Goal: Task Accomplishment & Management: Manage account settings

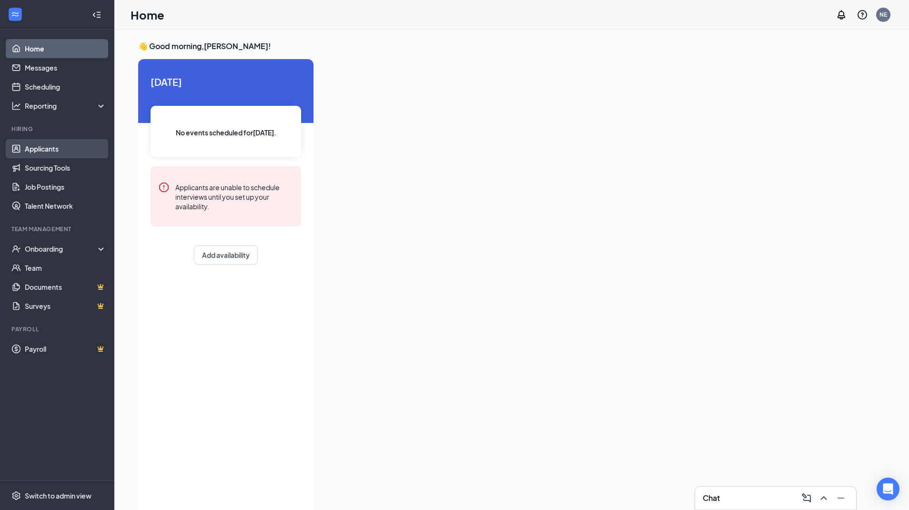
click at [42, 149] on link "Applicants" at bounding box center [65, 148] width 81 height 19
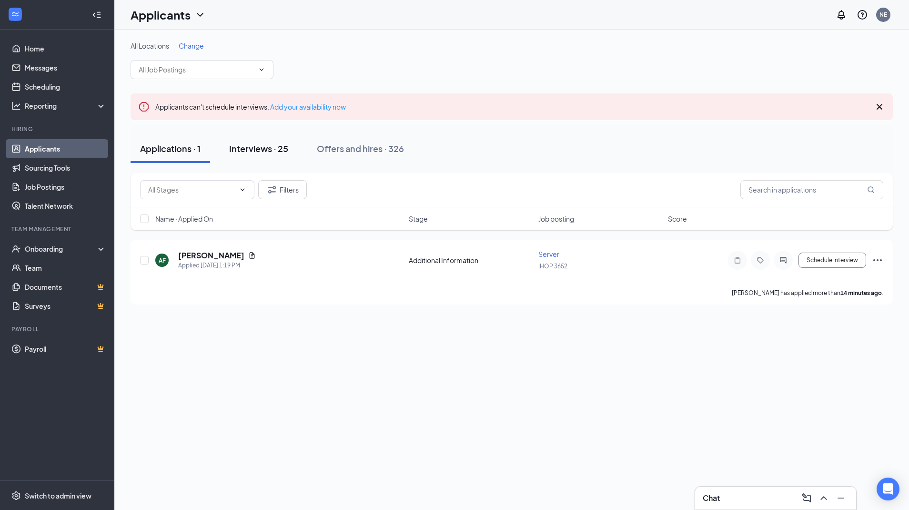
click at [269, 156] on button "Interviews · 25" at bounding box center [259, 148] width 78 height 29
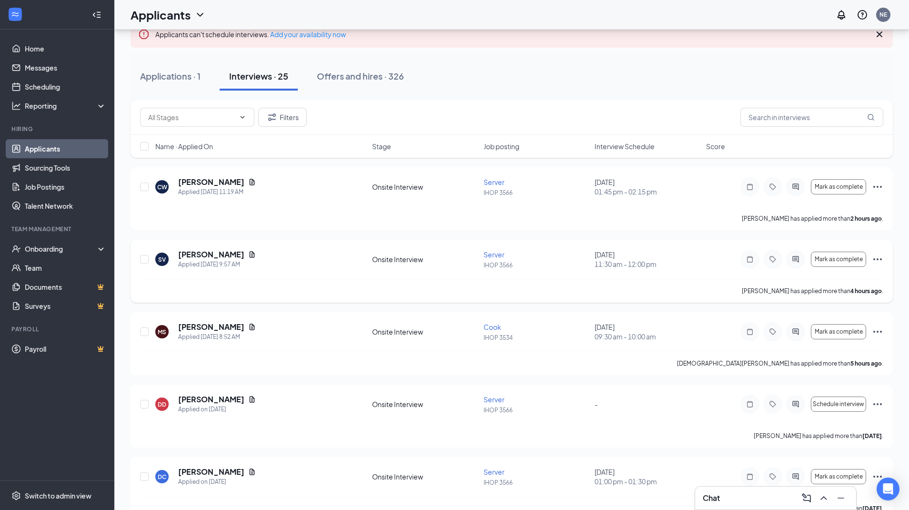
scroll to position [68, 0]
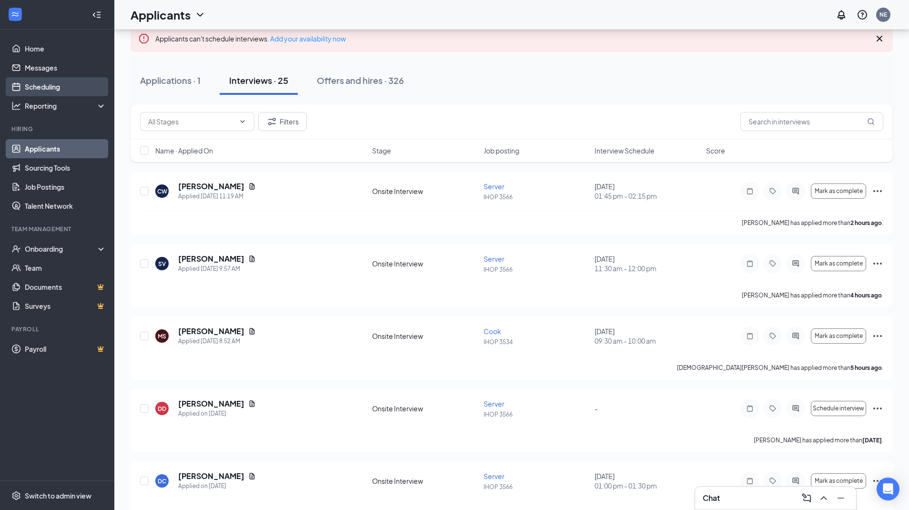
click at [54, 85] on link "Scheduling" at bounding box center [65, 86] width 81 height 19
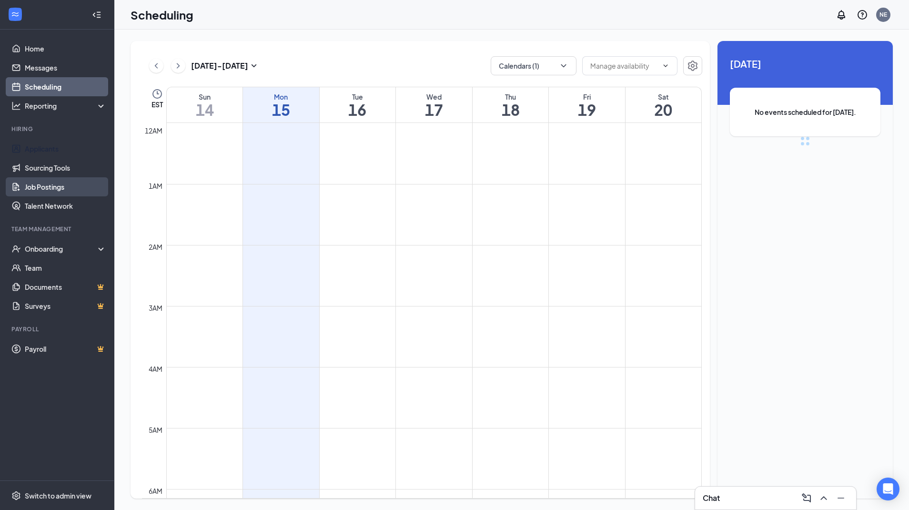
scroll to position [468, 0]
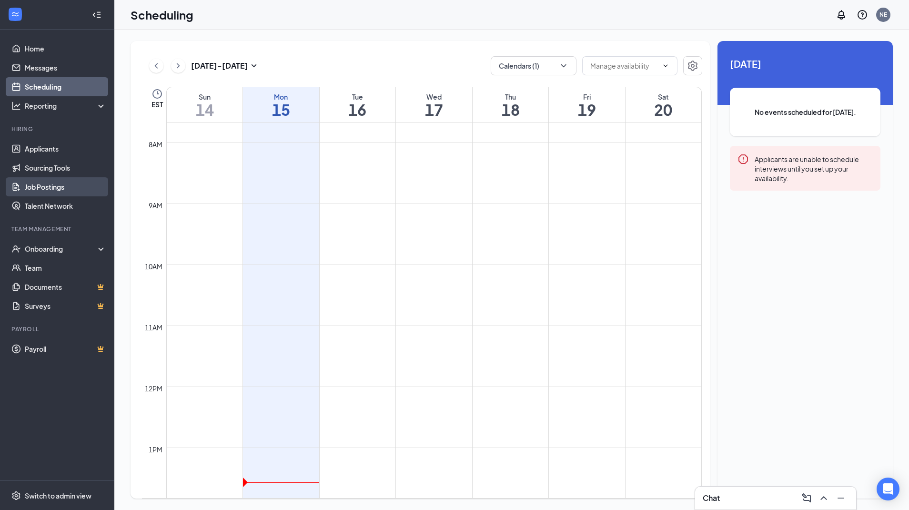
click at [56, 187] on link "Job Postings" at bounding box center [65, 186] width 81 height 19
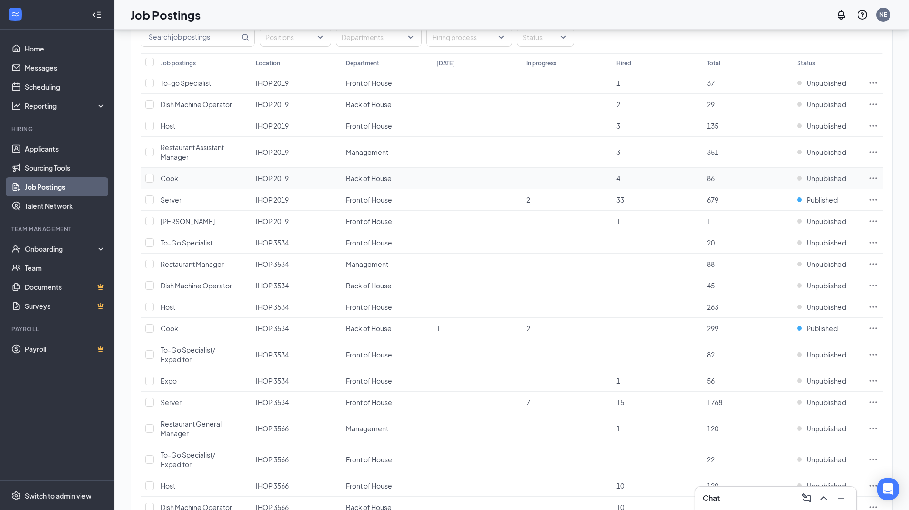
scroll to position [92, 0]
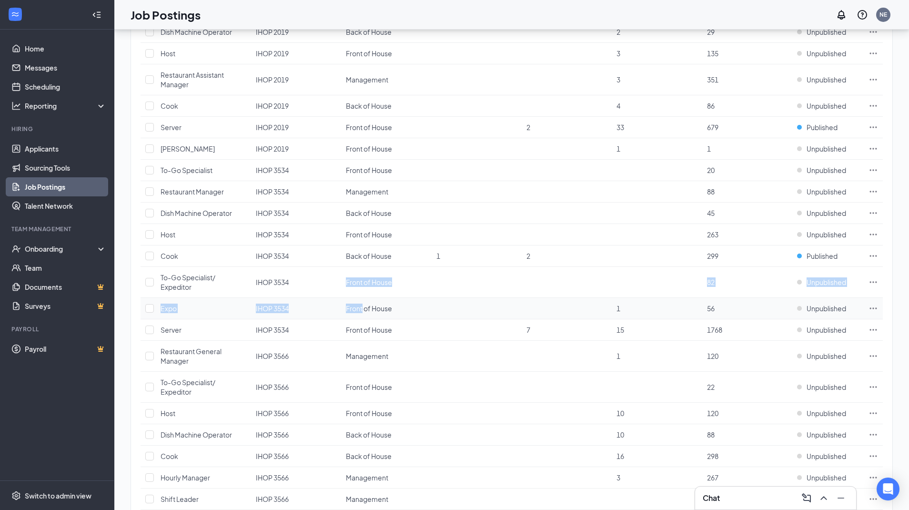
scroll to position [163, 0]
click at [441, 276] on td at bounding box center [477, 281] width 90 height 31
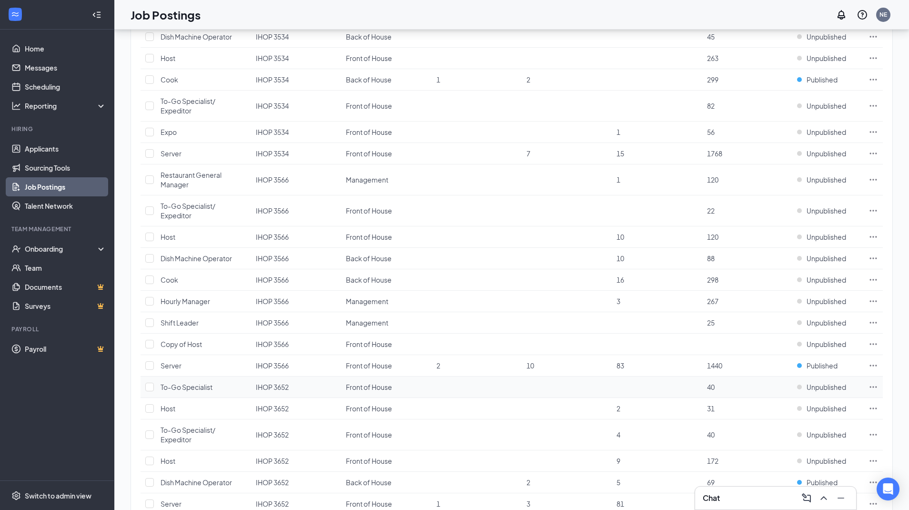
scroll to position [354, 0]
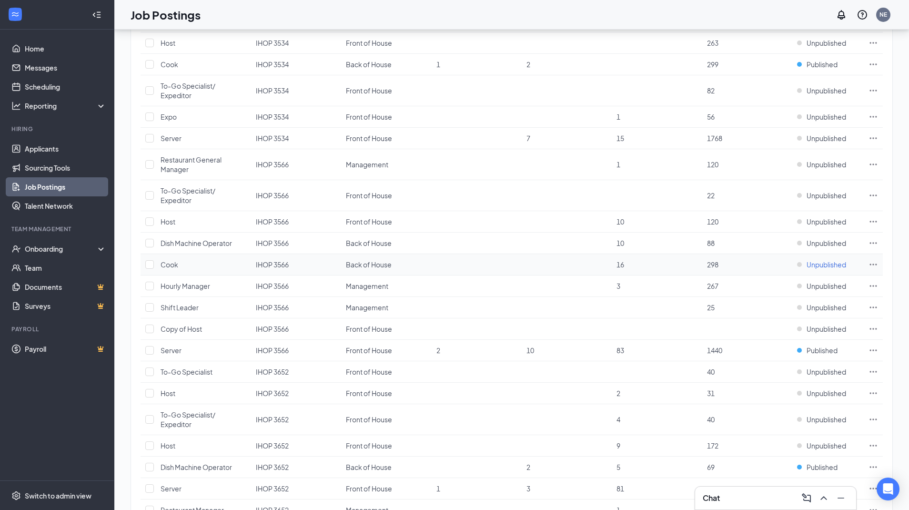
click at [840, 269] on span "Unpublished" at bounding box center [827, 265] width 40 height 10
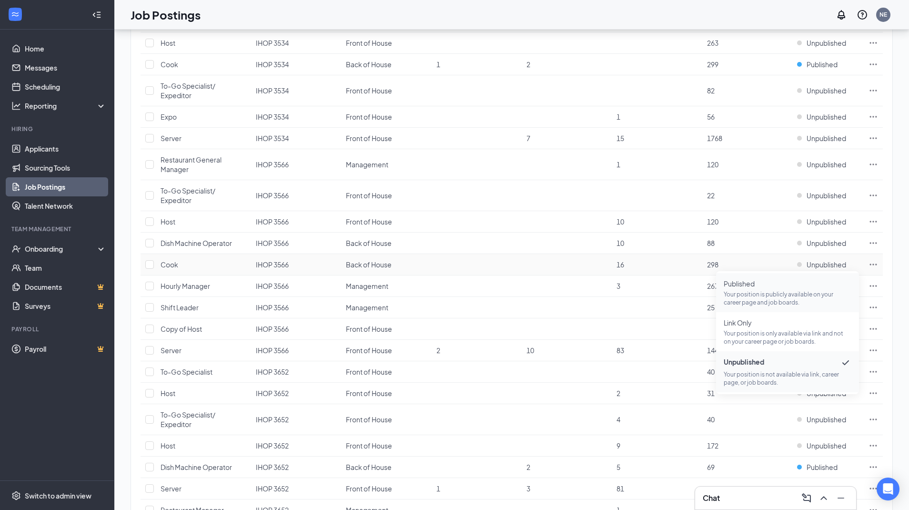
click at [798, 293] on p "Your position is publicly available on your career page and job boards." at bounding box center [788, 298] width 128 height 16
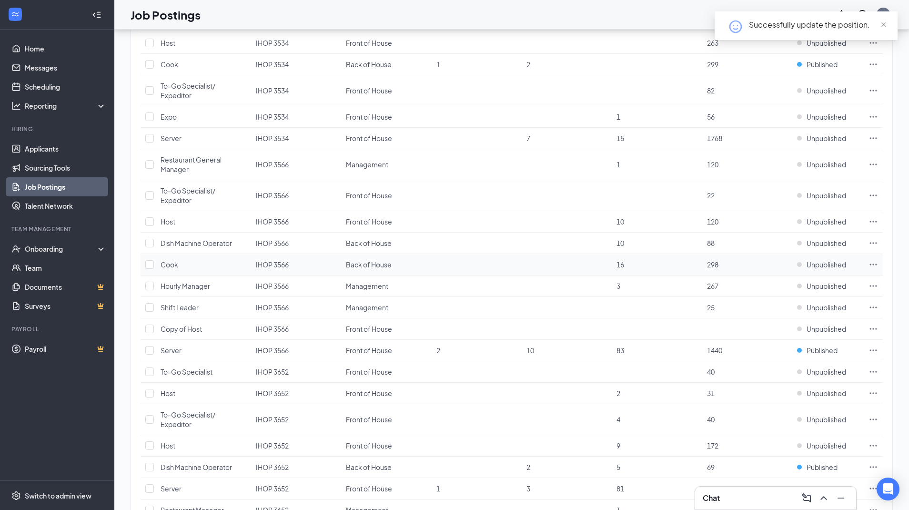
click at [874, 262] on icon "Ellipses" at bounding box center [874, 265] width 10 height 10
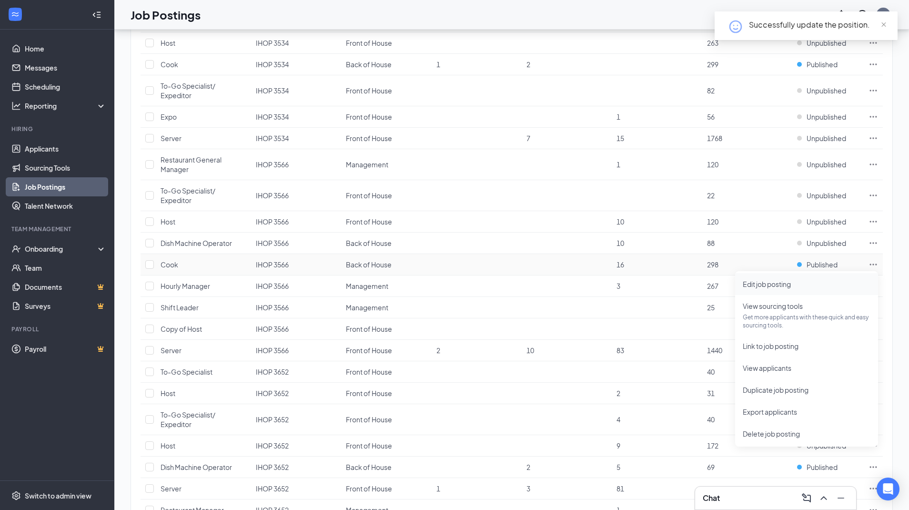
click at [790, 281] on span "Edit job posting" at bounding box center [767, 284] width 48 height 9
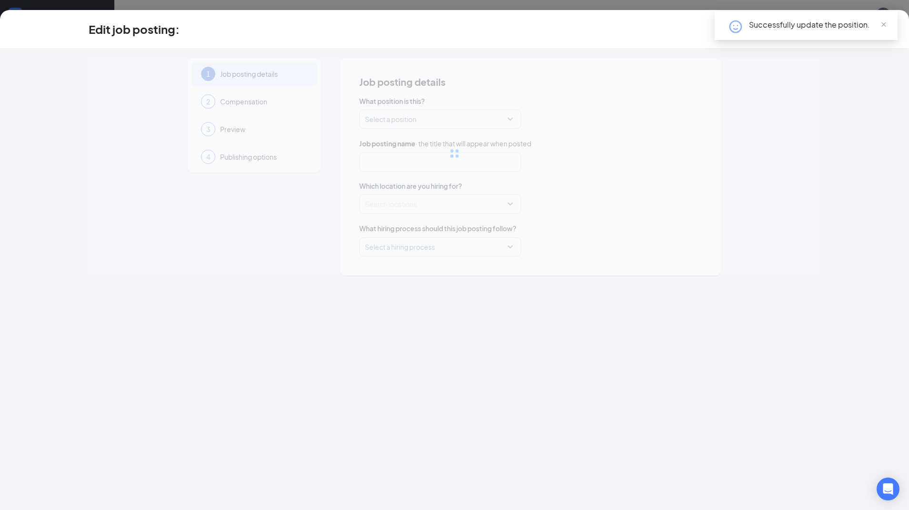
type input "Cook"
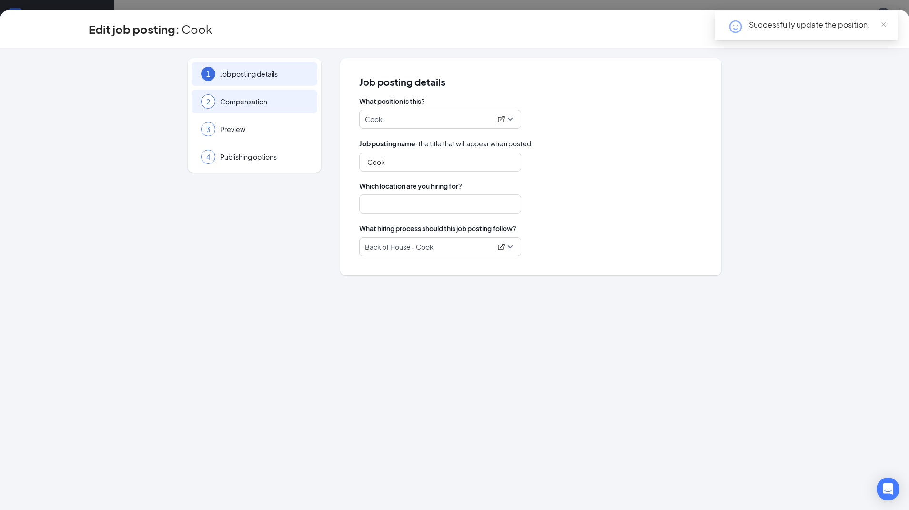
type input "IHOP 3566"
click at [251, 105] on span "Compensation" at bounding box center [264, 102] width 88 height 10
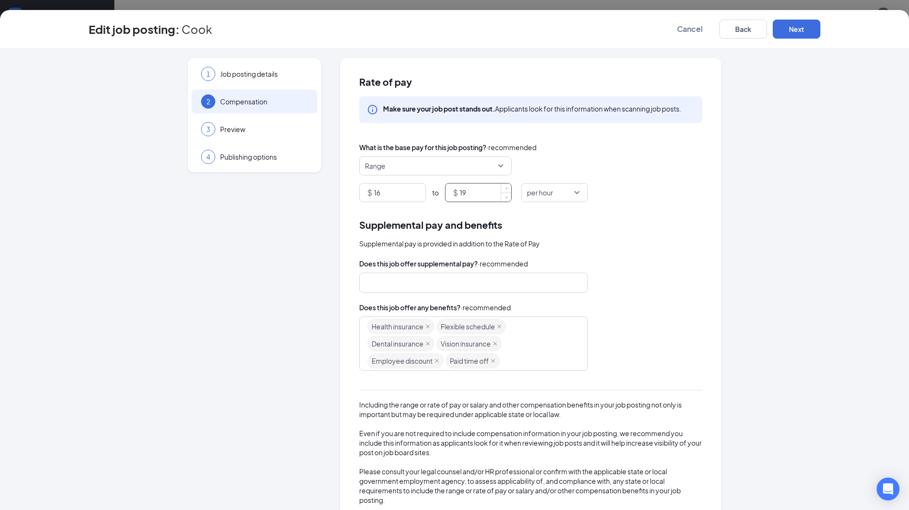
click at [489, 193] on input "19" at bounding box center [485, 192] width 51 height 18
type input "18"
click at [616, 161] on div "Range" at bounding box center [530, 165] width 343 height 19
click at [794, 29] on button "Next" at bounding box center [797, 29] width 48 height 19
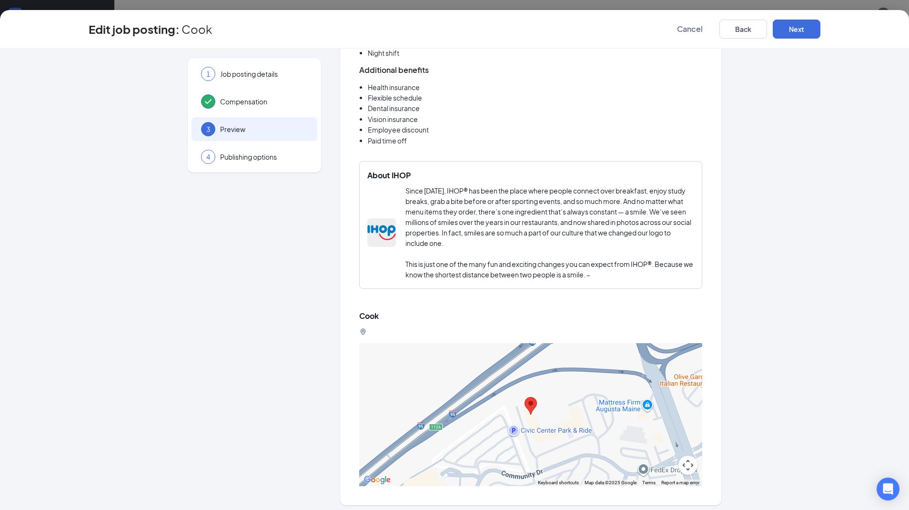
scroll to position [141, 0]
click at [798, 29] on button "Next" at bounding box center [797, 29] width 48 height 19
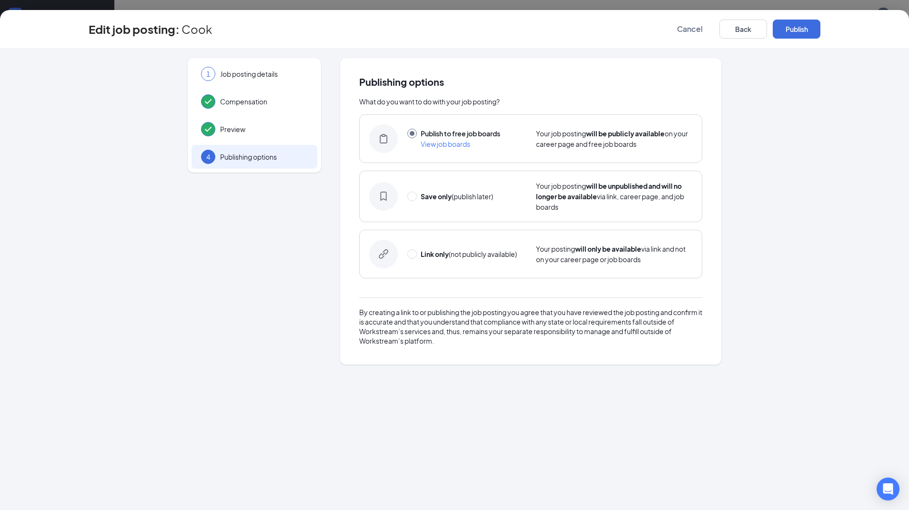
scroll to position [0, 0]
click at [805, 33] on button "Publish" at bounding box center [797, 29] width 48 height 19
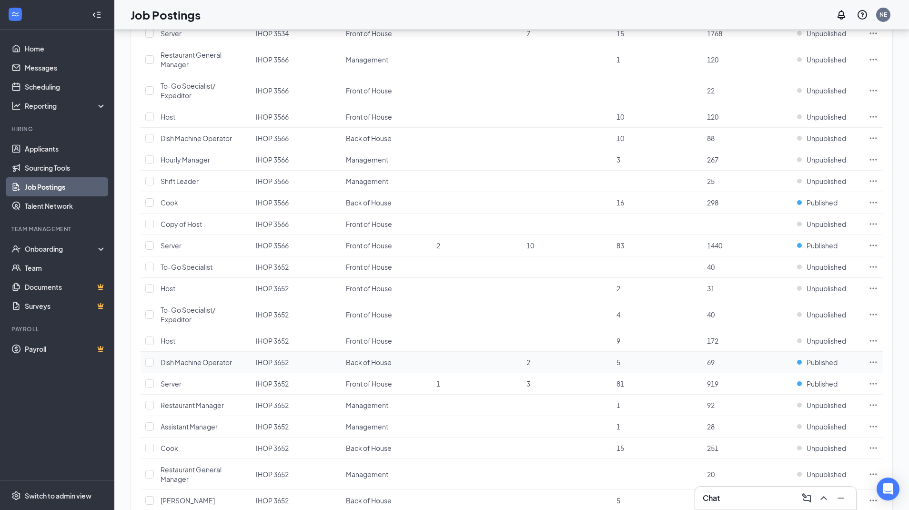
scroll to position [451, 0]
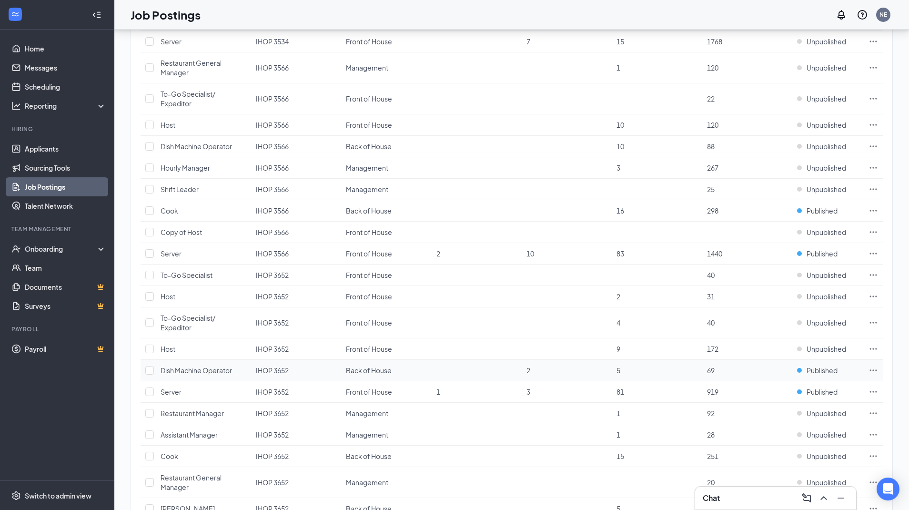
click at [209, 373] on span "Dish Machine Operator" at bounding box center [196, 370] width 71 height 9
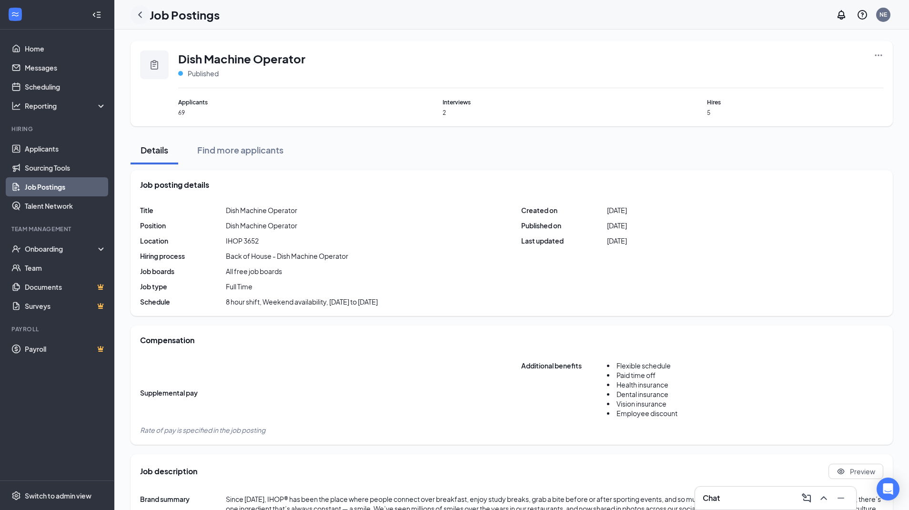
click at [139, 16] on icon "ChevronLeft" at bounding box center [139, 14] width 11 height 11
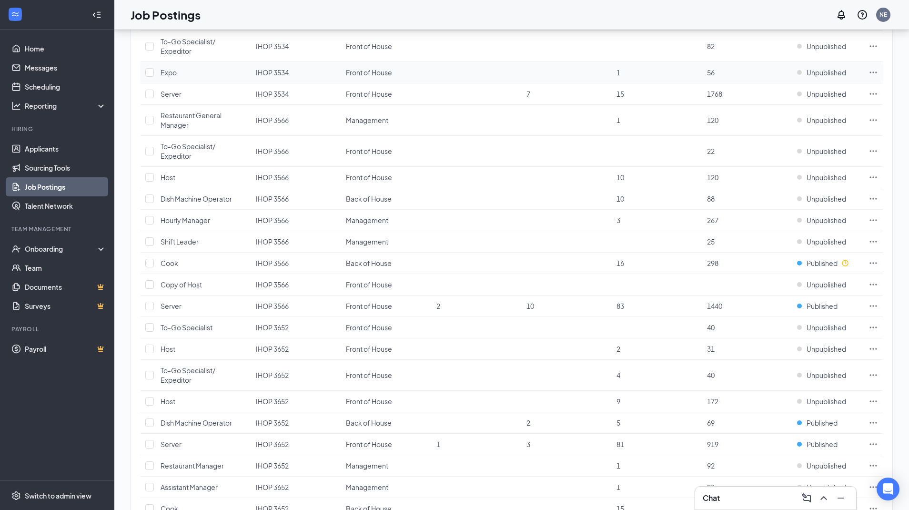
click at [308, 422] on td "IHOP 3652" at bounding box center [296, 422] width 90 height 21
click at [879, 422] on td at bounding box center [873, 421] width 19 height 21
click at [876, 421] on icon "Ellipses" at bounding box center [873, 420] width 7 height 1
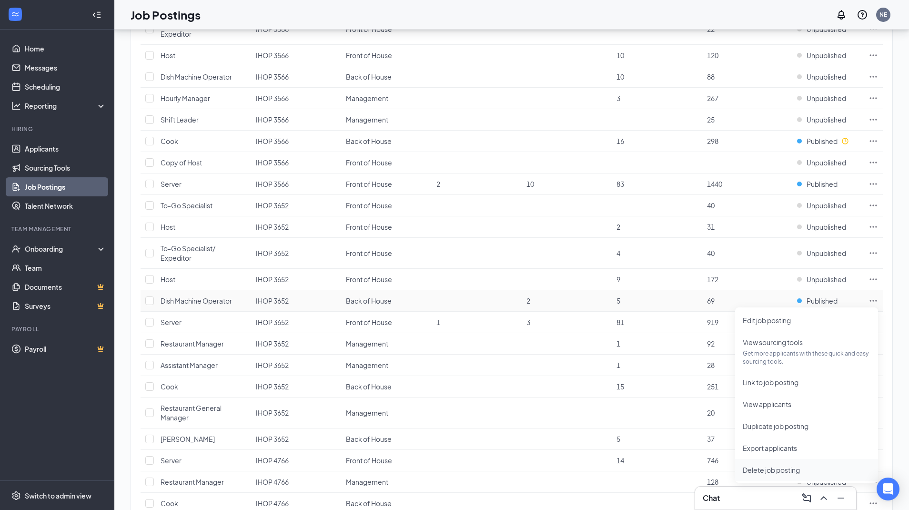
scroll to position [522, 0]
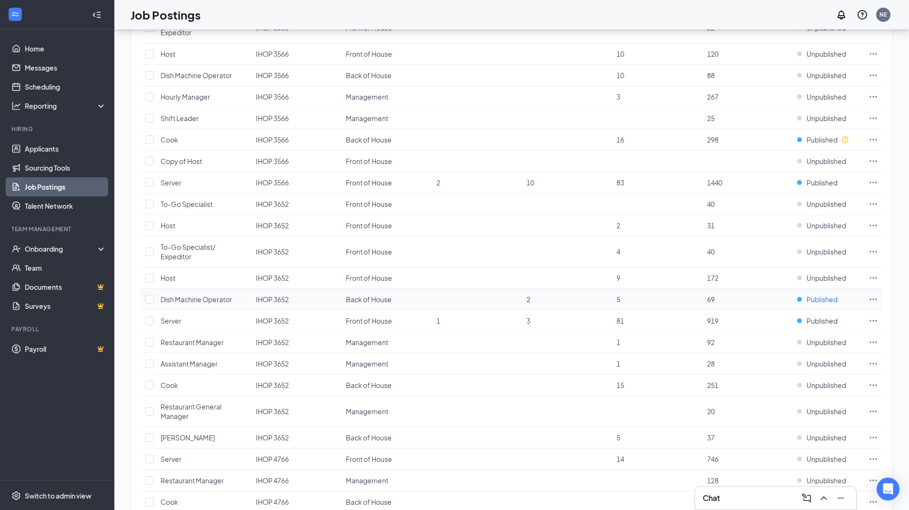
click at [833, 296] on span "Published" at bounding box center [822, 300] width 31 height 10
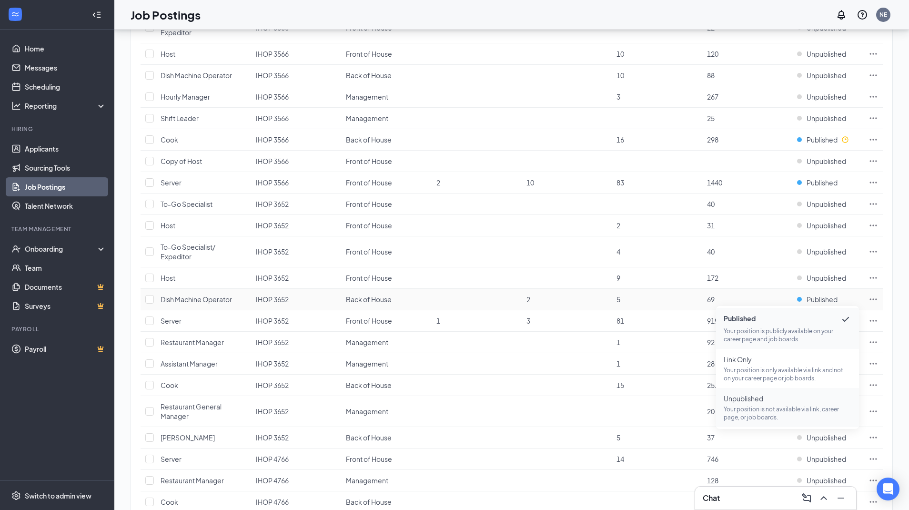
click at [769, 399] on span "Unpublished" at bounding box center [788, 399] width 128 height 10
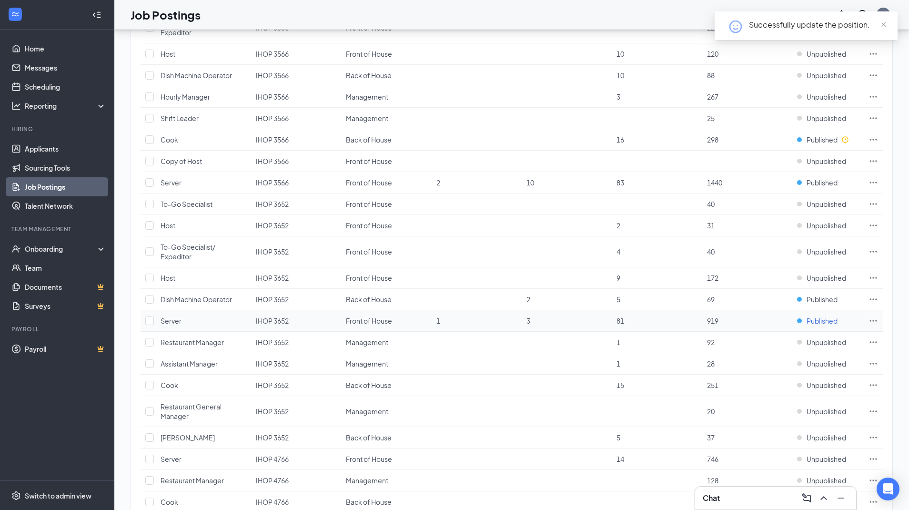
click at [828, 322] on span "Published" at bounding box center [822, 321] width 31 height 10
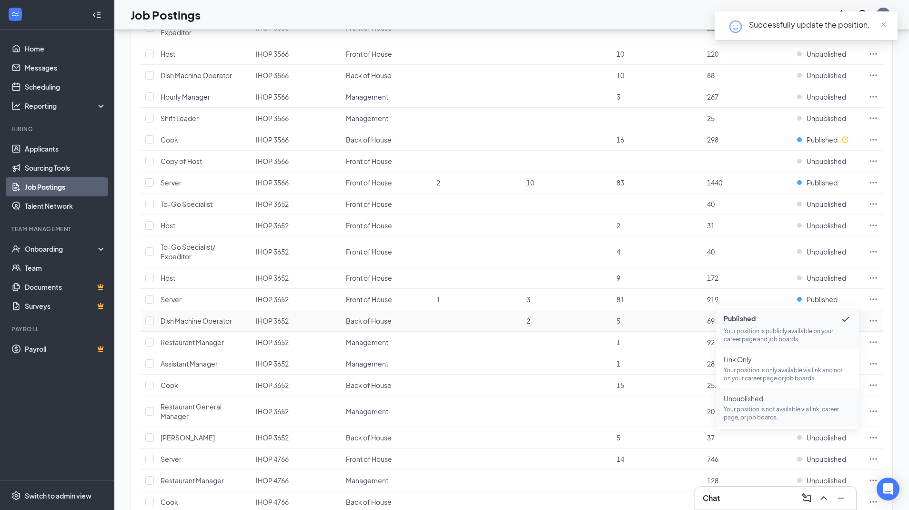
click at [760, 412] on p "Your position is not available via link, career page, or job boards." at bounding box center [788, 413] width 128 height 16
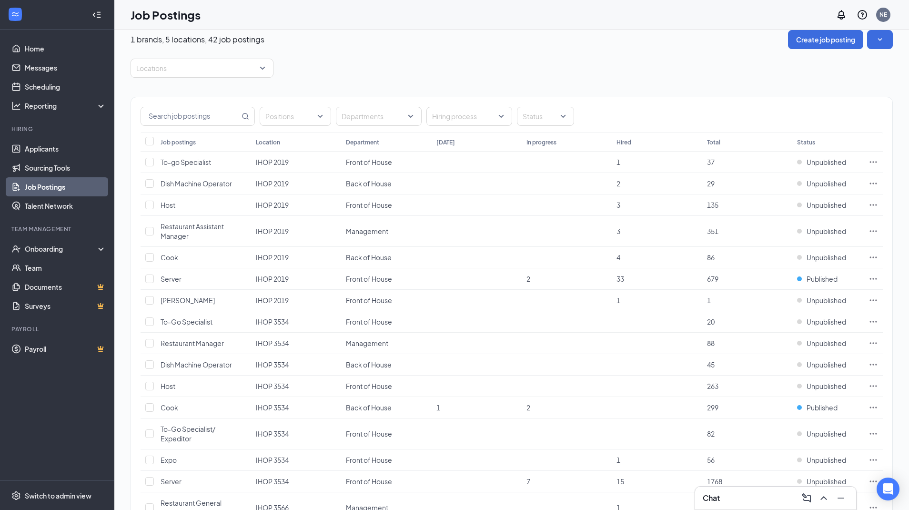
scroll to position [7, 0]
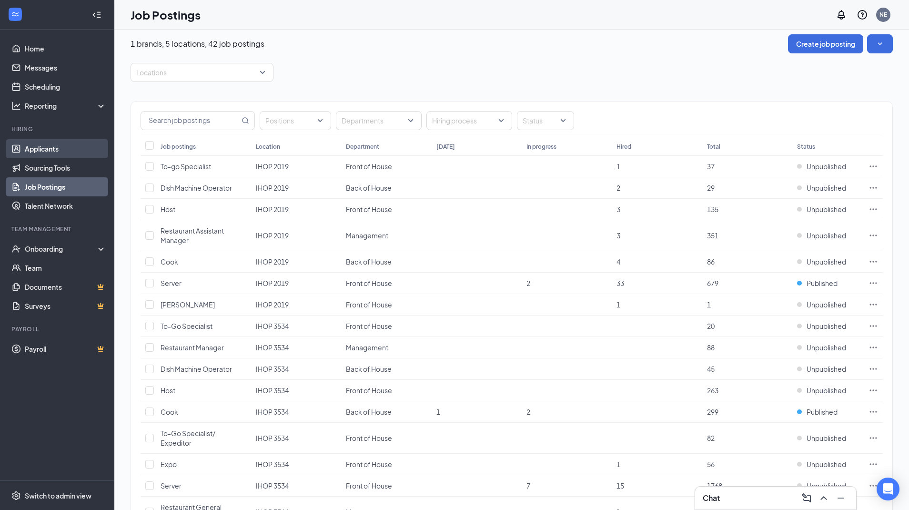
click at [56, 148] on link "Applicants" at bounding box center [65, 148] width 81 height 19
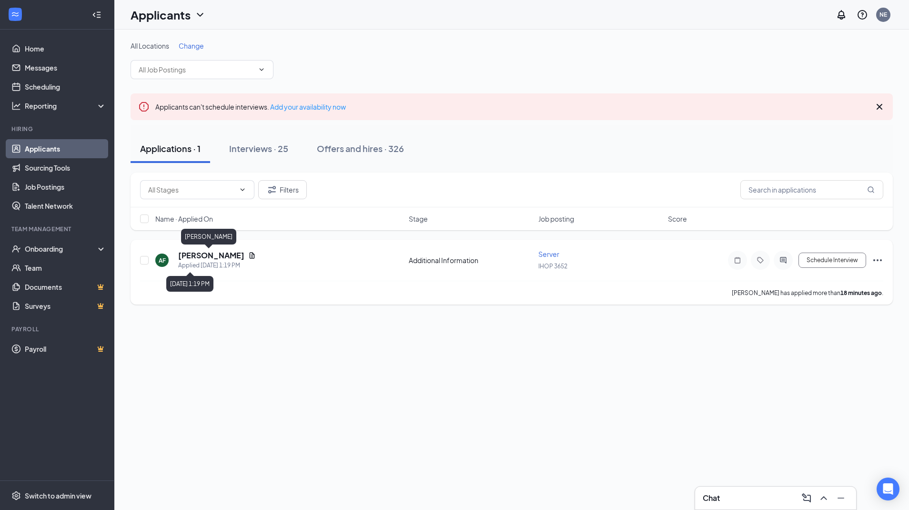
click at [202, 259] on h5 "[PERSON_NAME]" at bounding box center [211, 255] width 66 height 10
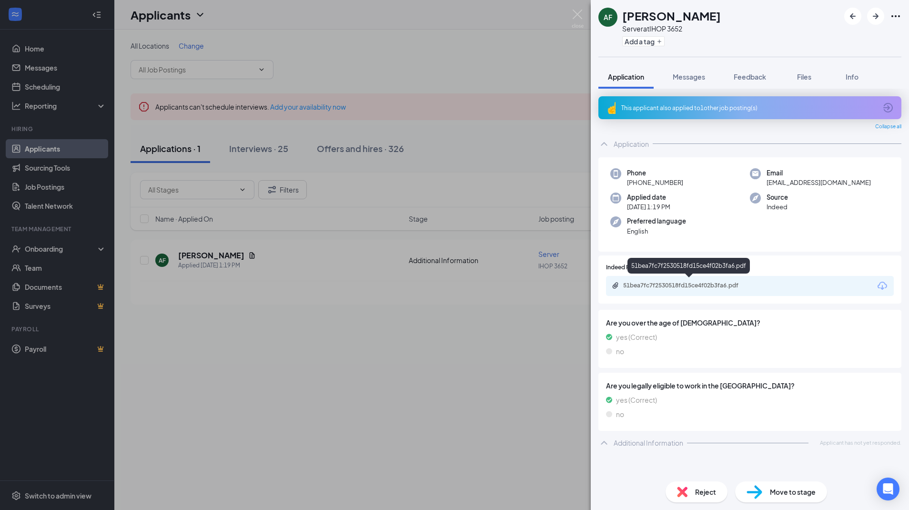
click at [710, 282] on div "51bea7fc7f2530518fd15ce4f02b3fa6.pdf" at bounding box center [689, 286] width 133 height 8
click at [680, 82] on button "Messages" at bounding box center [688, 77] width 51 height 24
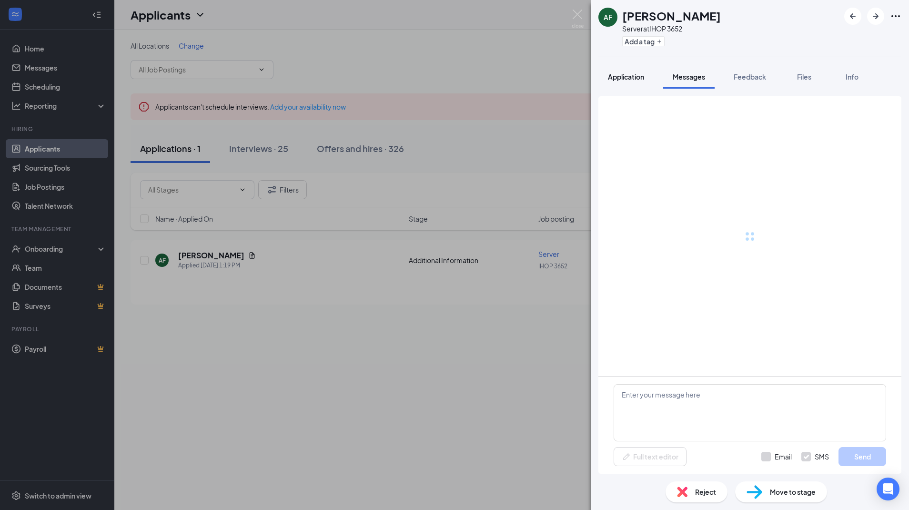
click at [635, 84] on button "Application" at bounding box center [626, 77] width 55 height 24
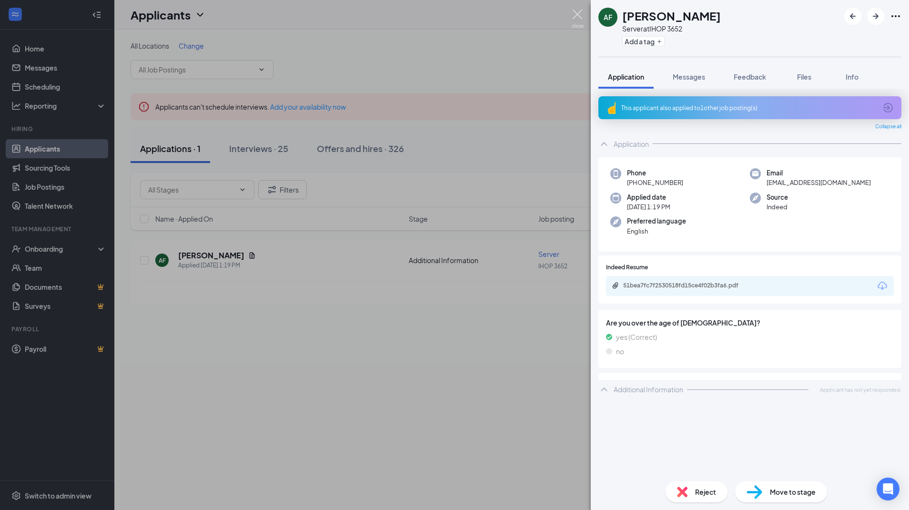
click at [577, 12] on img at bounding box center [578, 19] width 12 height 19
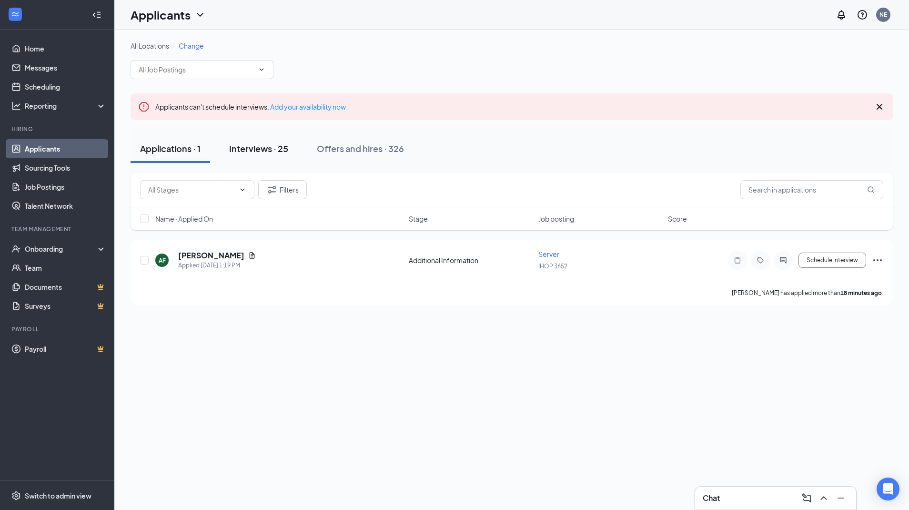
click at [277, 146] on div "Interviews · 25" at bounding box center [258, 149] width 59 height 12
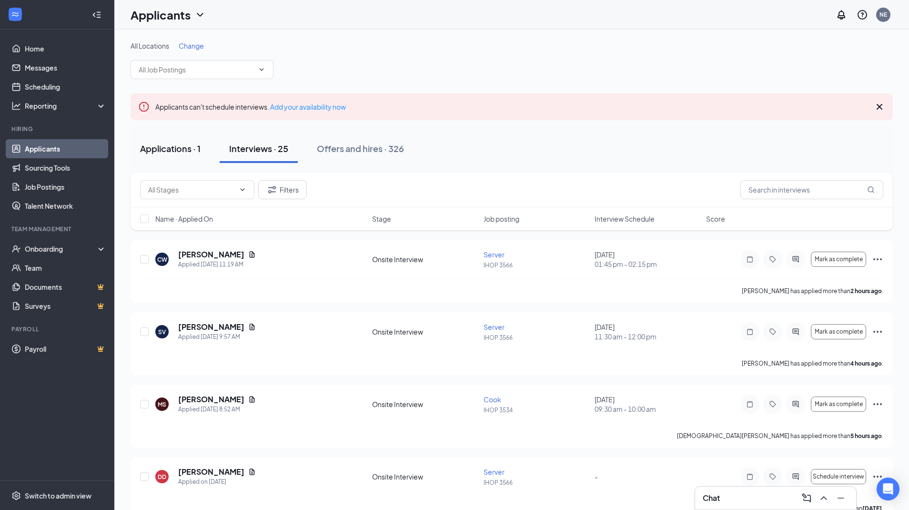
click at [189, 145] on div "Applications · 1" at bounding box center [170, 149] width 61 height 12
